Goal: Find specific page/section

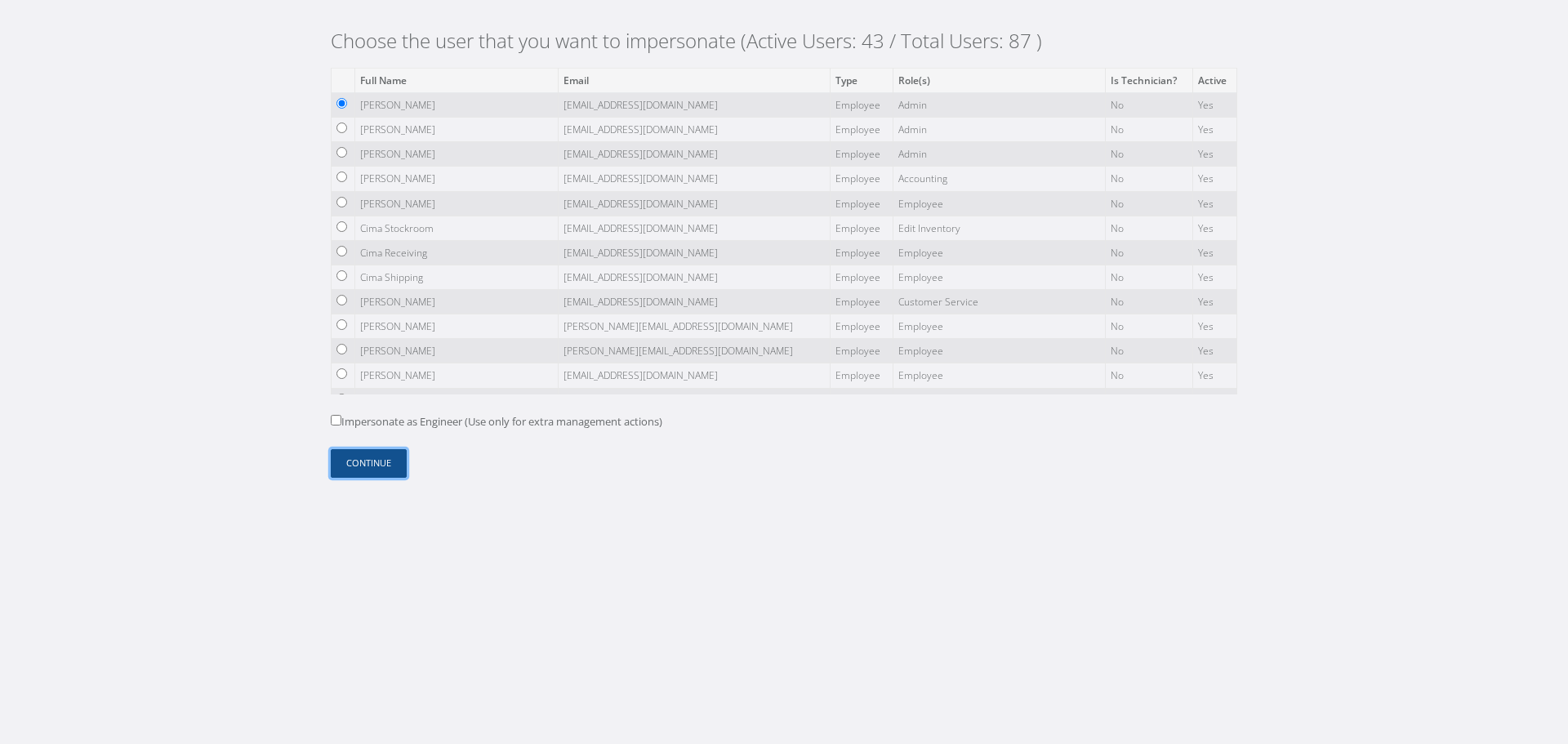
click at [363, 458] on button "Continue" at bounding box center [369, 463] width 76 height 29
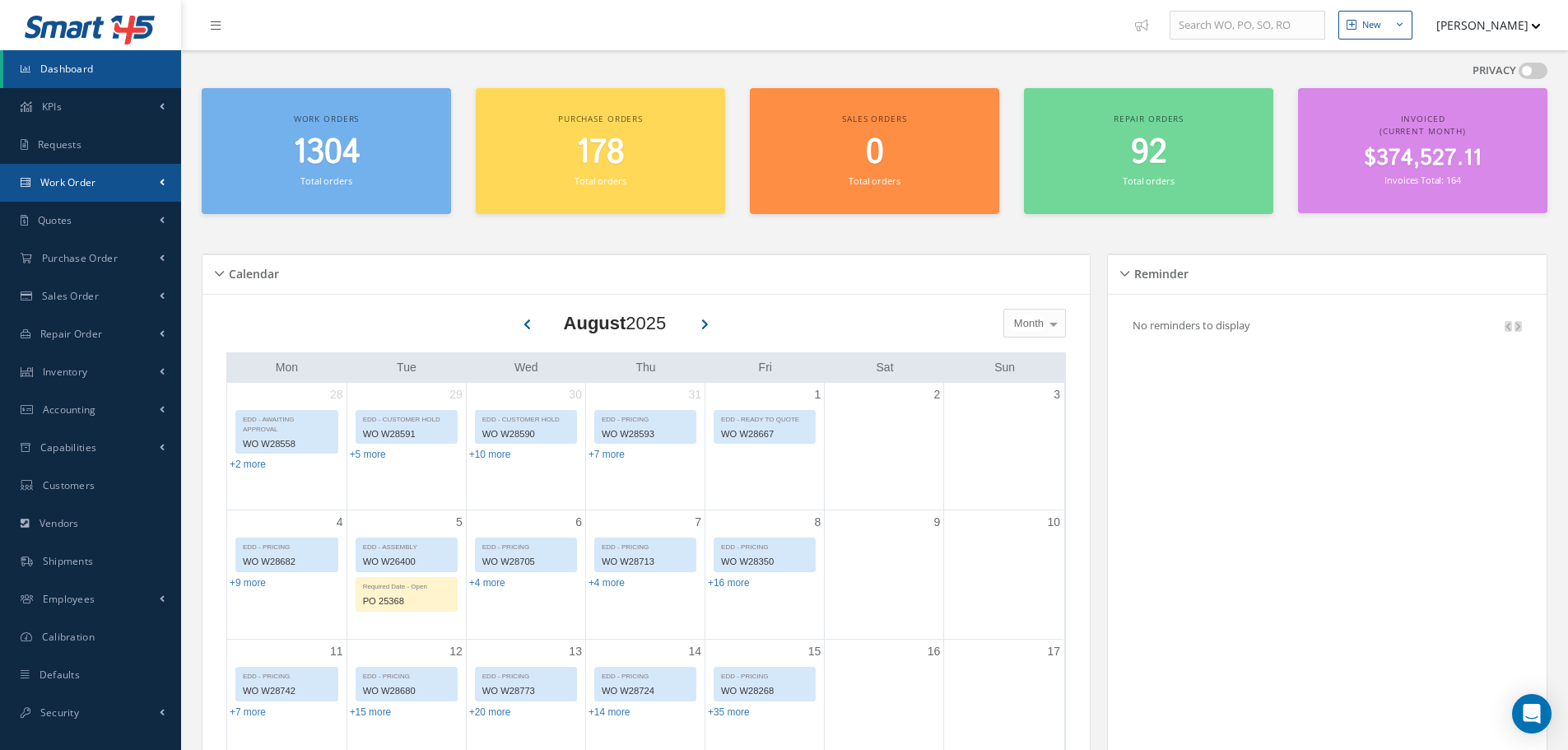
click at [77, 183] on span "Work Order" at bounding box center [68, 182] width 56 height 14
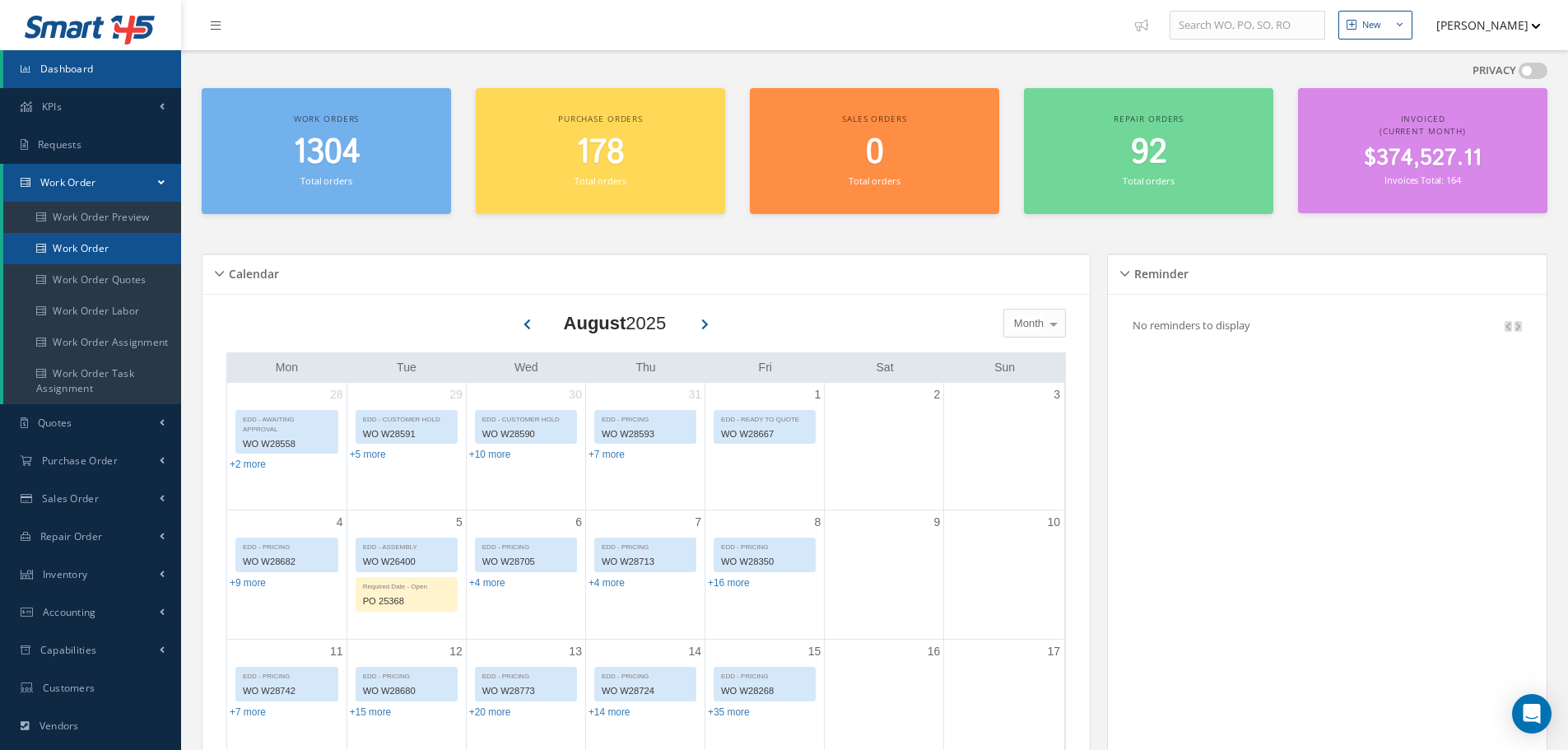
click at [111, 258] on link "Work Order" at bounding box center [92, 248] width 178 height 31
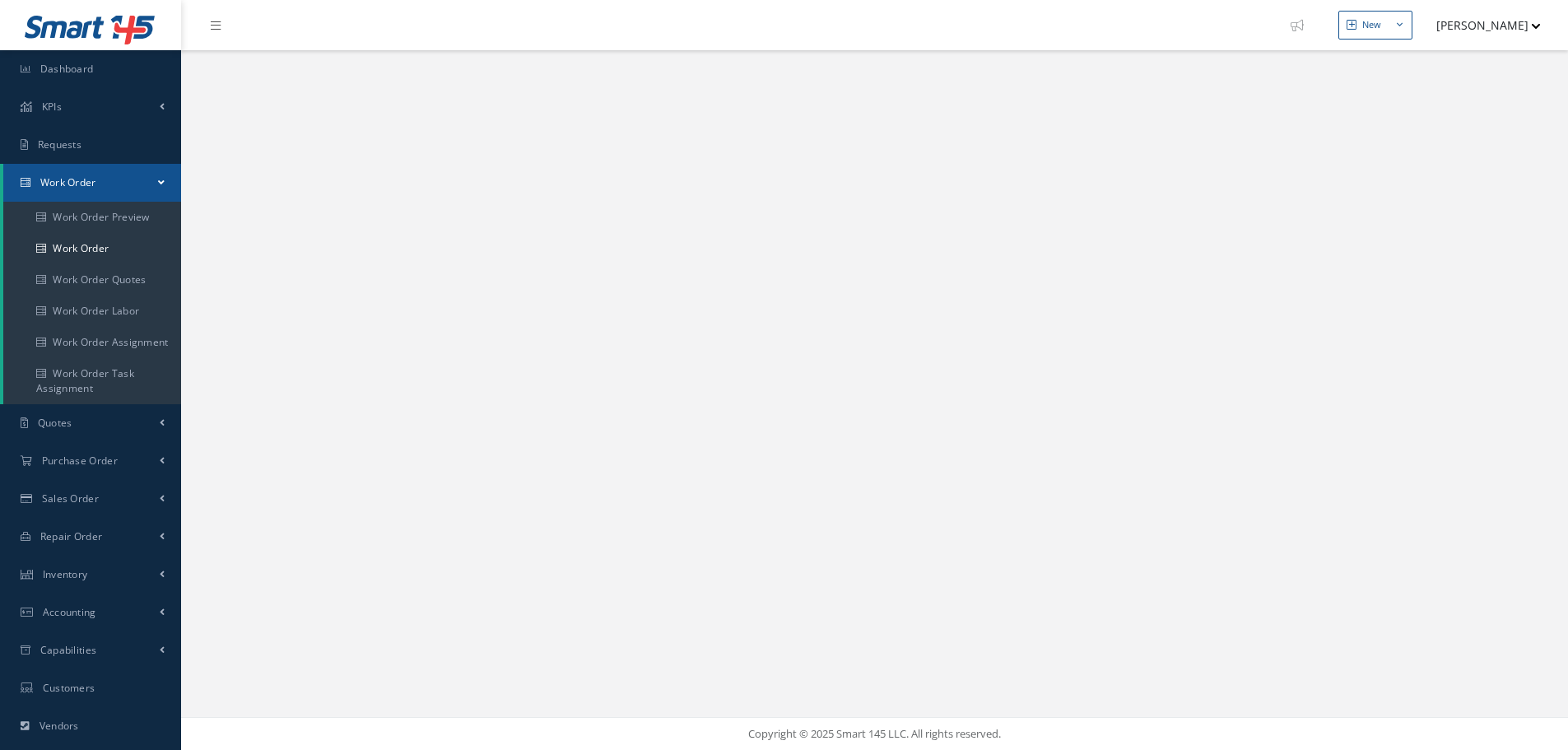
select select "25"
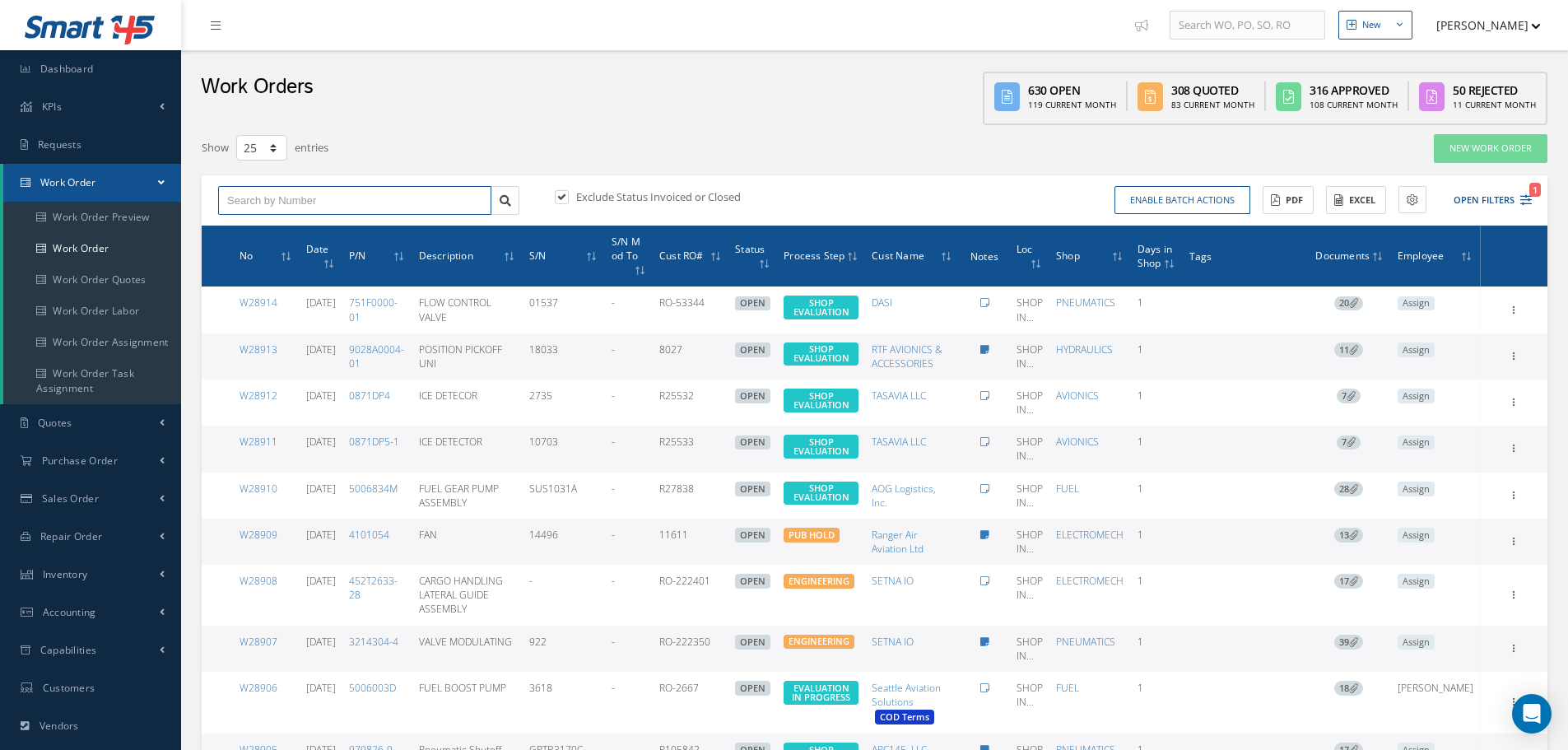
click at [257, 195] on input "text" at bounding box center [355, 201] width 273 height 30
type input "w28144"
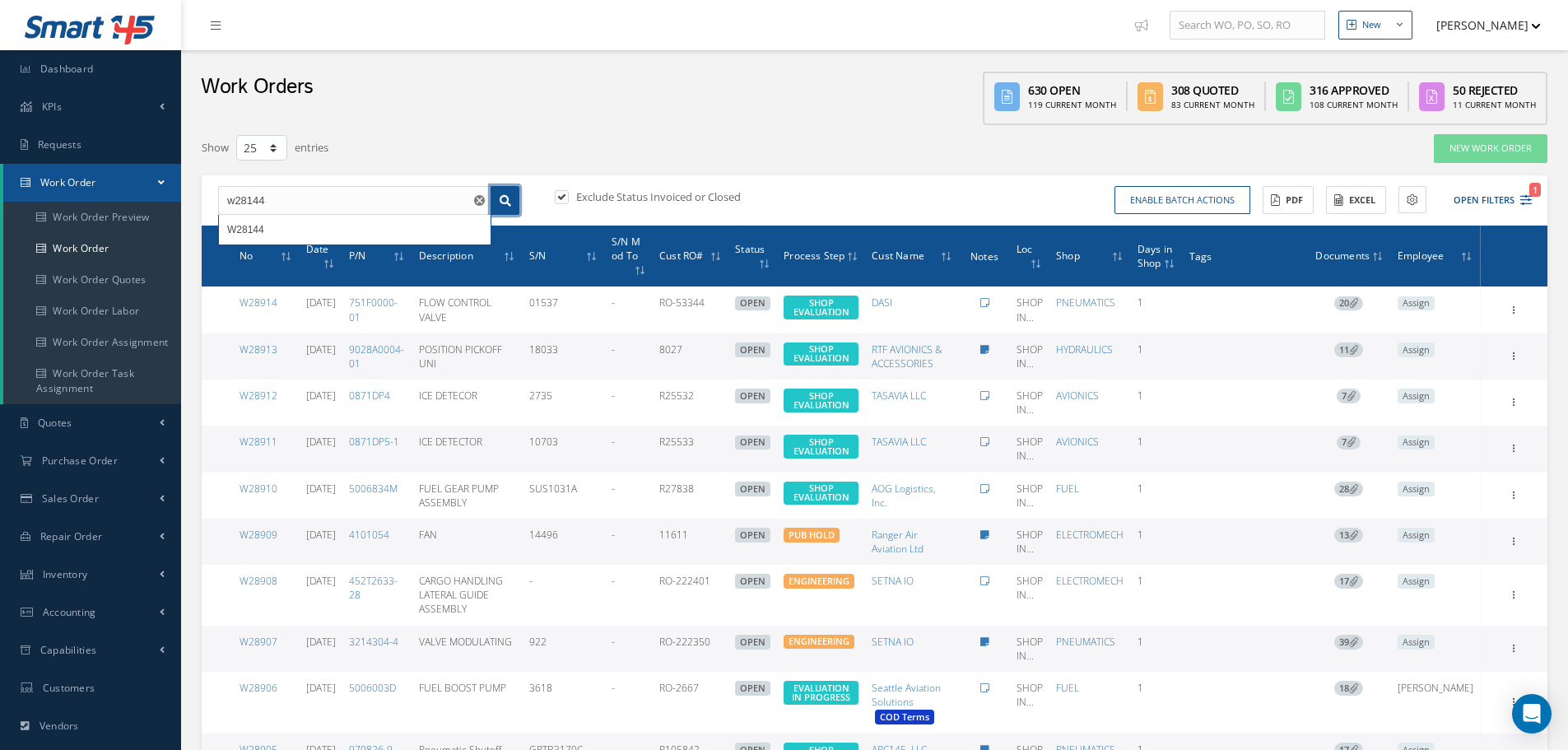
click at [506, 201] on icon at bounding box center [506, 201] width 12 height 12
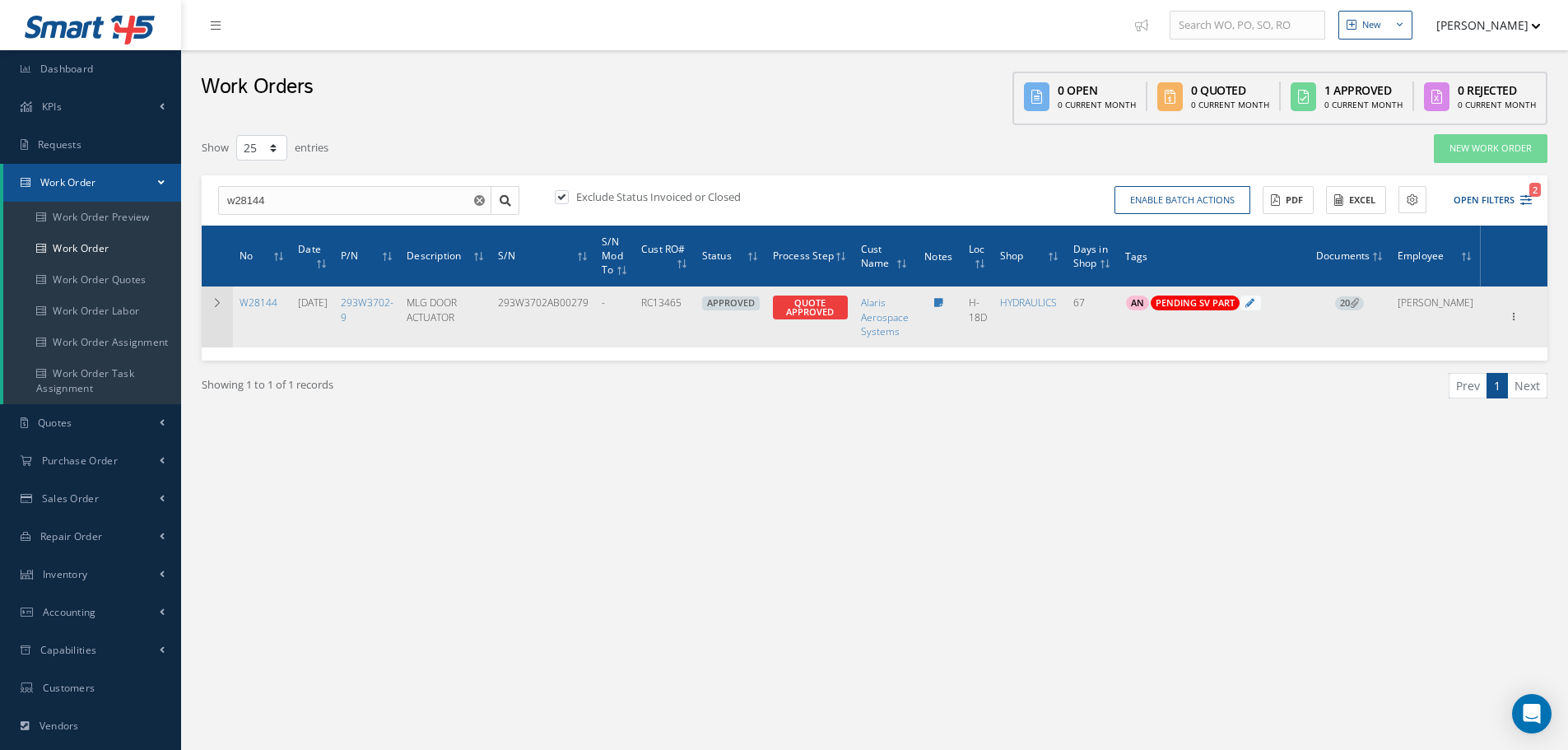
click at [217, 292] on td at bounding box center [217, 316] width 31 height 60
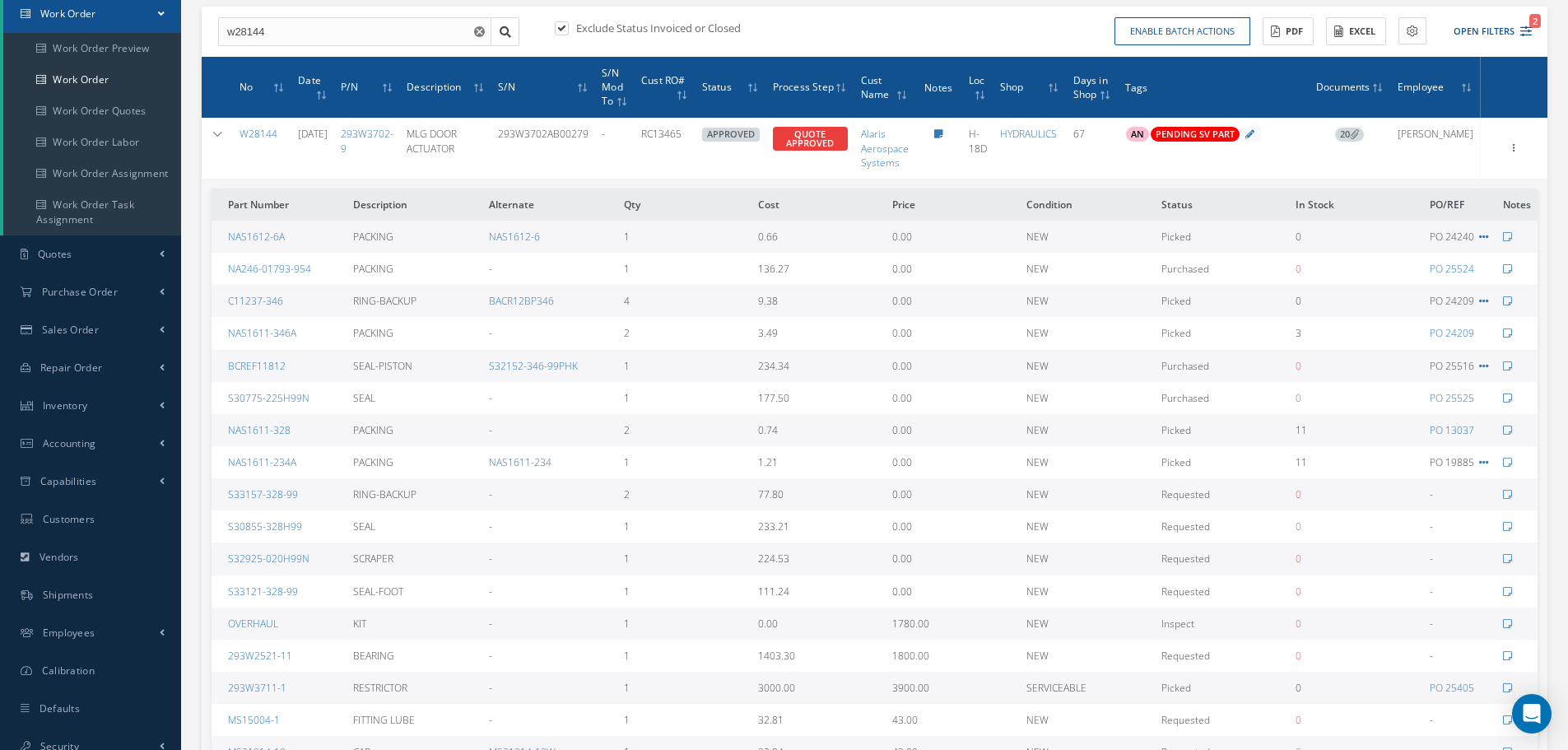
scroll to position [165, 0]
